Goal: Task Accomplishment & Management: Manage account settings

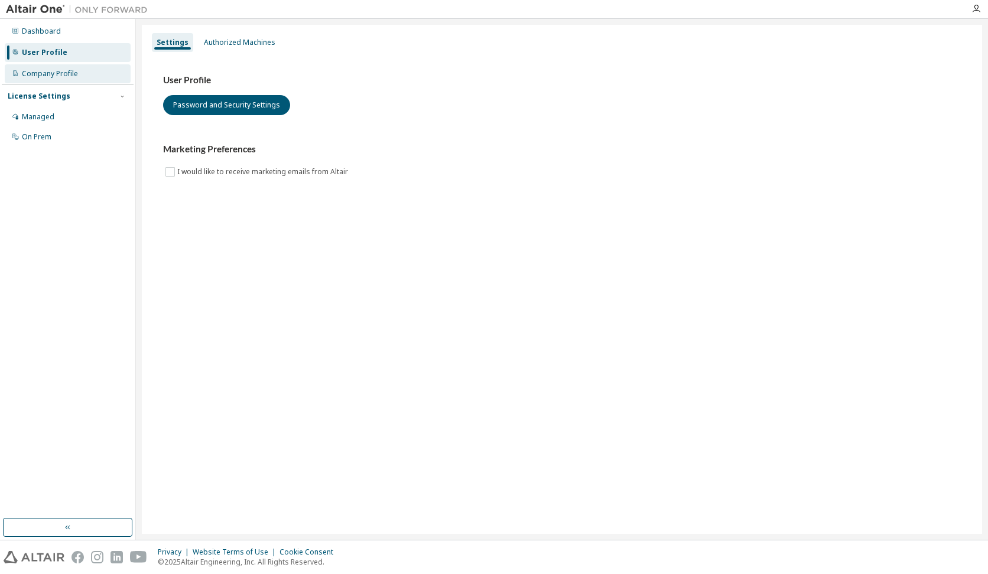
click at [47, 75] on div "Company Profile" at bounding box center [50, 73] width 56 height 9
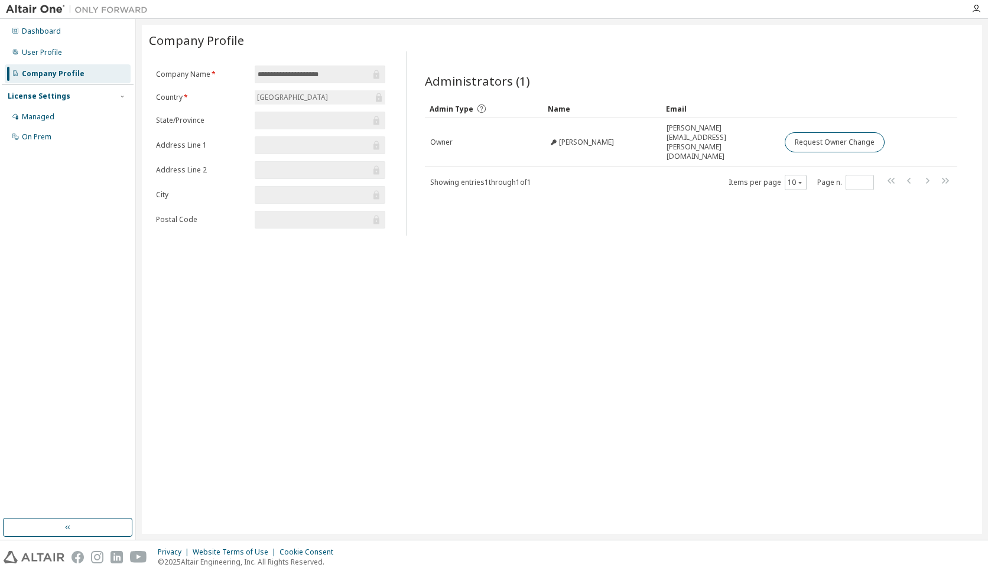
click at [46, 94] on div "License Settings" at bounding box center [39, 96] width 63 height 9
click at [44, 116] on div "Managed" at bounding box center [38, 116] width 33 height 9
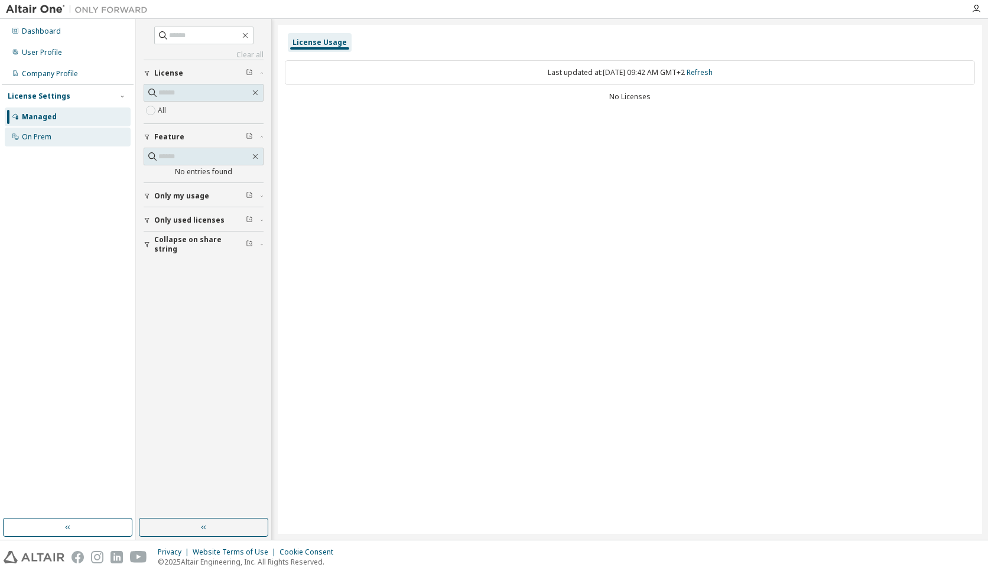
click at [43, 135] on div "On Prem" at bounding box center [37, 136] width 30 height 9
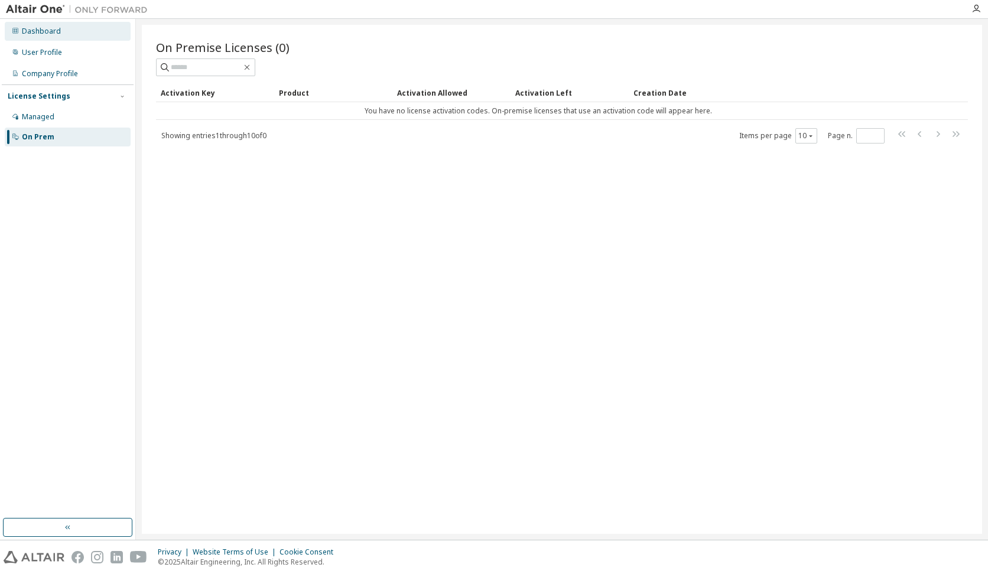
click at [43, 33] on div "Dashboard" at bounding box center [41, 31] width 39 height 9
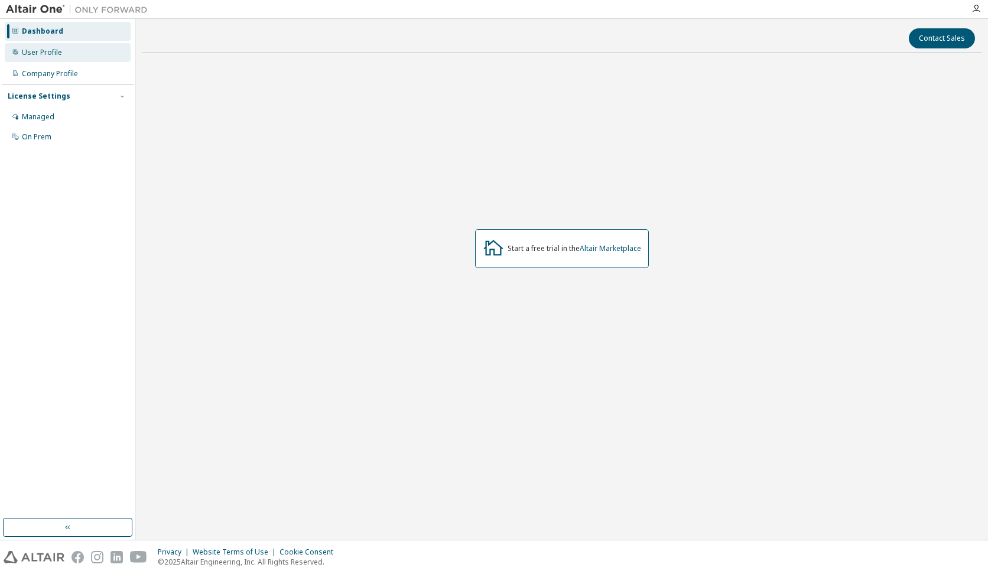
click at [46, 49] on div "User Profile" at bounding box center [42, 52] width 40 height 9
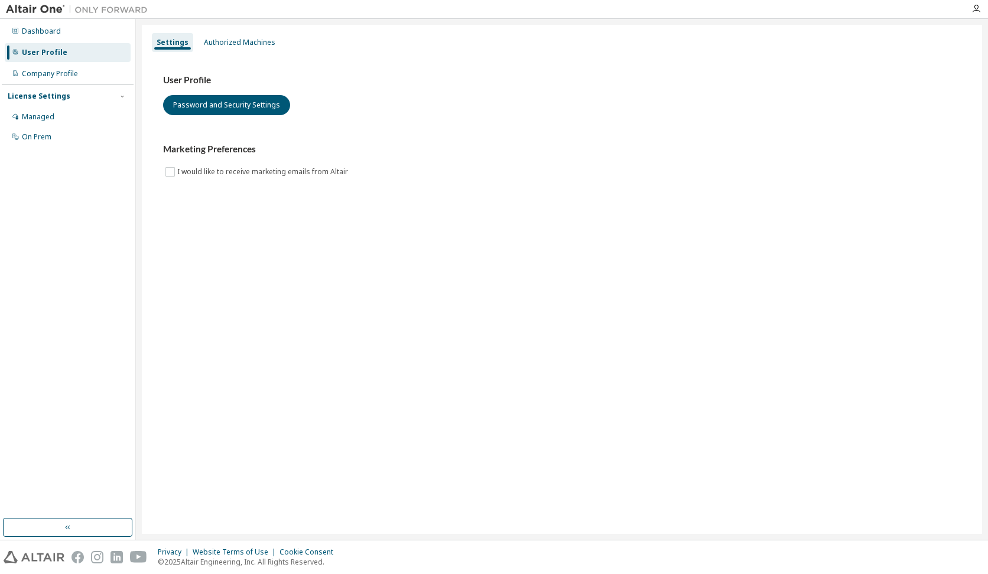
click at [30, 9] on img at bounding box center [80, 10] width 148 height 12
click at [976, 9] on icon "button" at bounding box center [976, 8] width 9 height 9
